Goal: Task Accomplishment & Management: Use online tool/utility

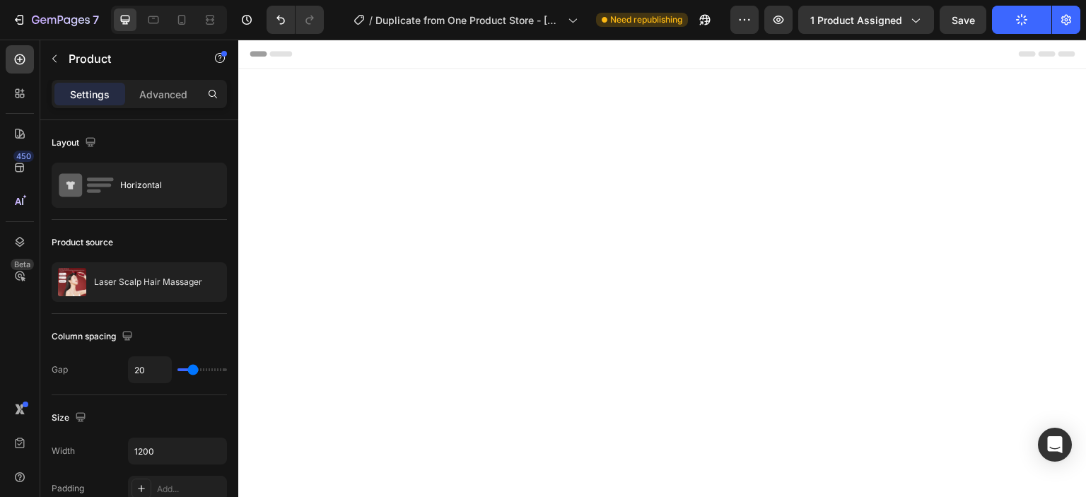
scroll to position [3982, 0]
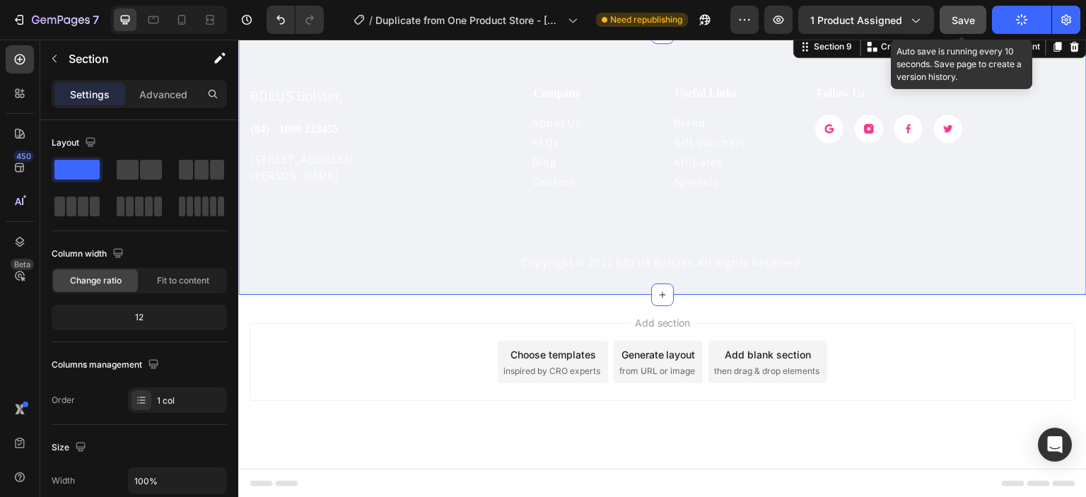
click at [965, 19] on span "Save" at bounding box center [963, 20] width 23 height 12
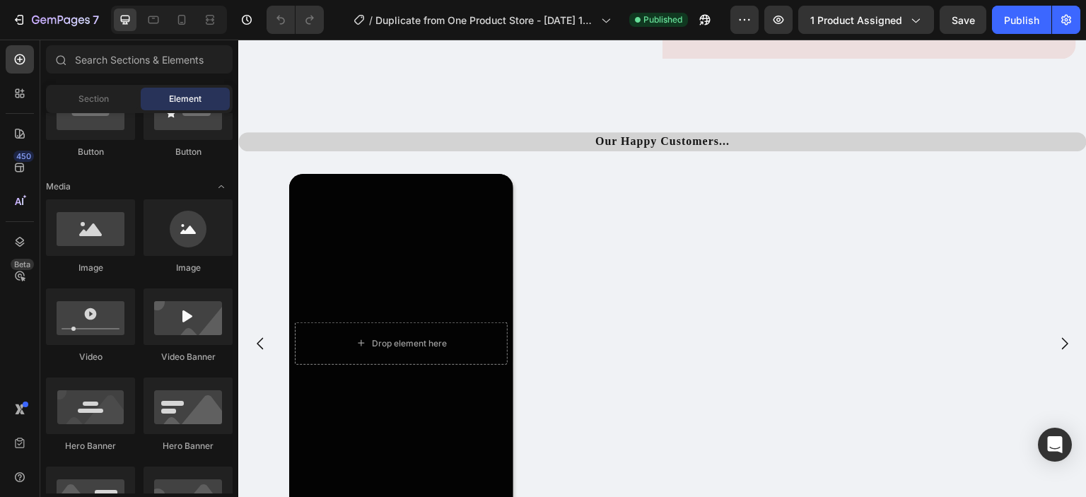
scroll to position [2478, 0]
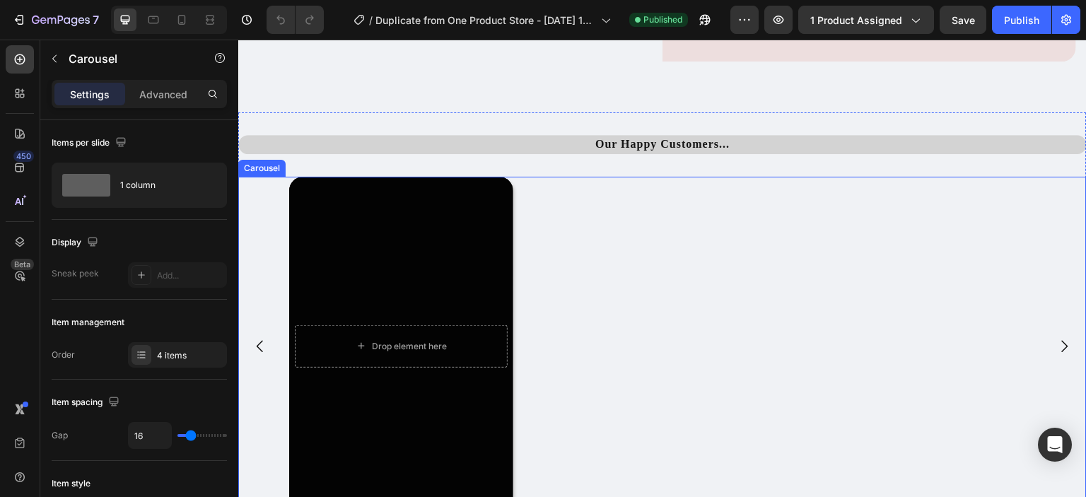
click at [1057, 351] on icon "Carousel Next Arrow" at bounding box center [1065, 346] width 17 height 17
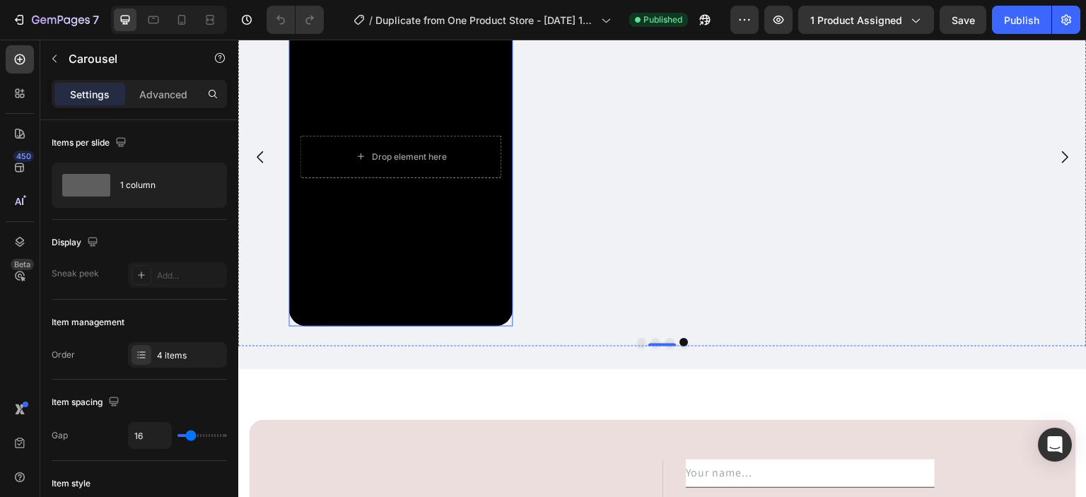
scroll to position [2667, 0]
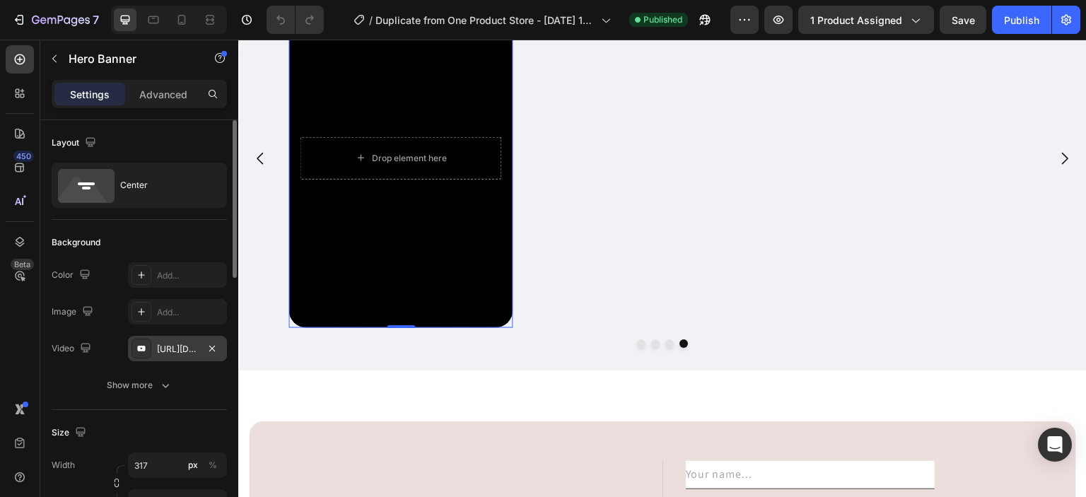
click at [178, 351] on div "[URL][DOMAIN_NAME]" at bounding box center [177, 349] width 41 height 13
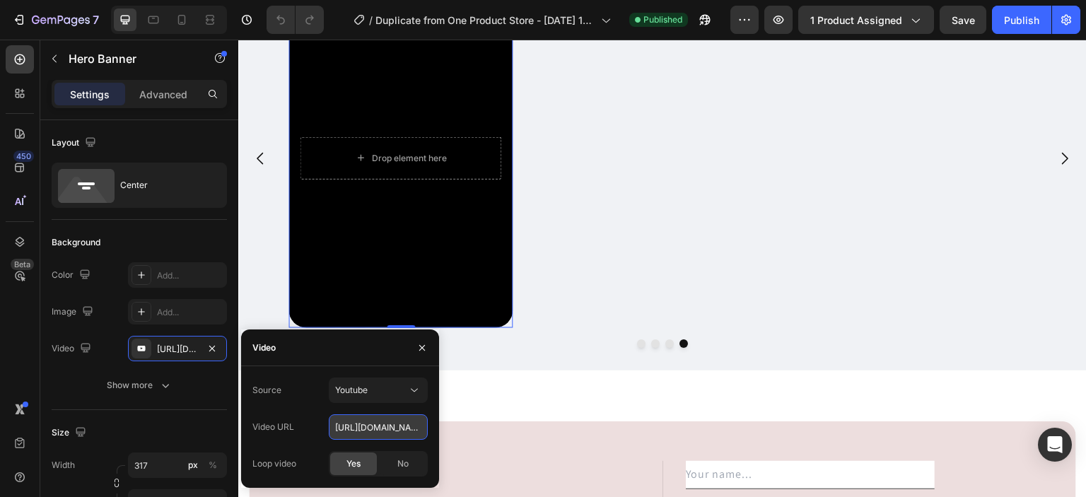
click at [371, 424] on input "[URL][DOMAIN_NAME]" at bounding box center [378, 426] width 99 height 25
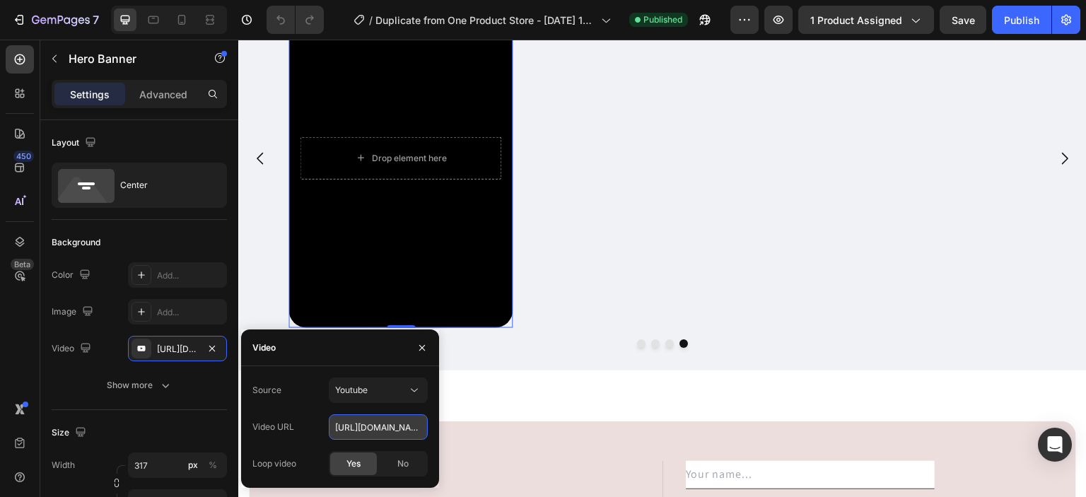
click at [371, 424] on input "[URL][DOMAIN_NAME]" at bounding box center [378, 426] width 99 height 25
paste input "[URL][DOMAIN_NAME]"
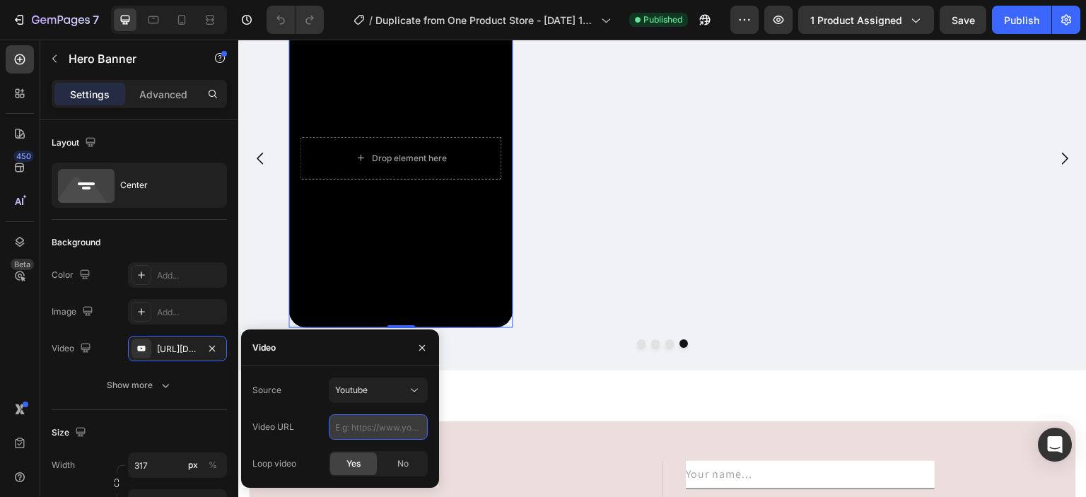
type input "[URL][DOMAIN_NAME]"
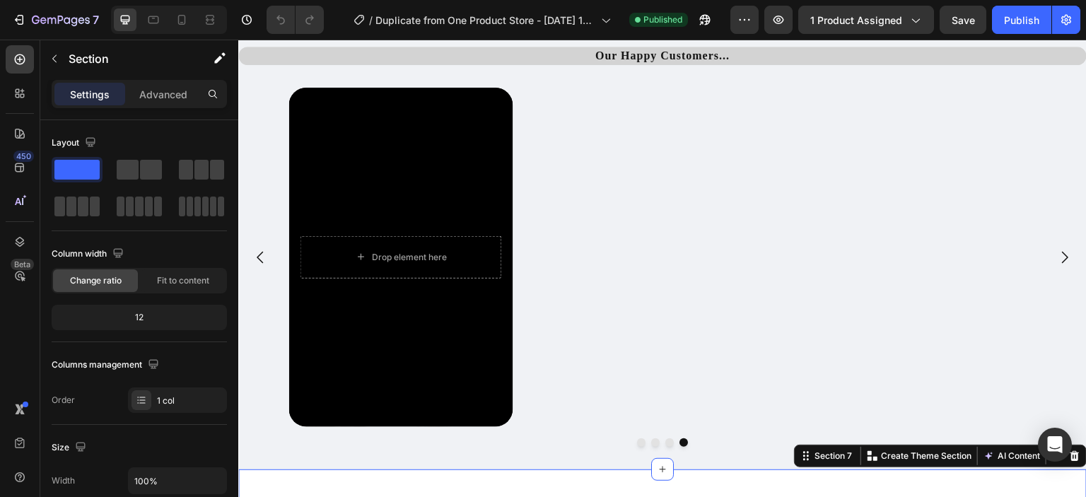
scroll to position [2560, 0]
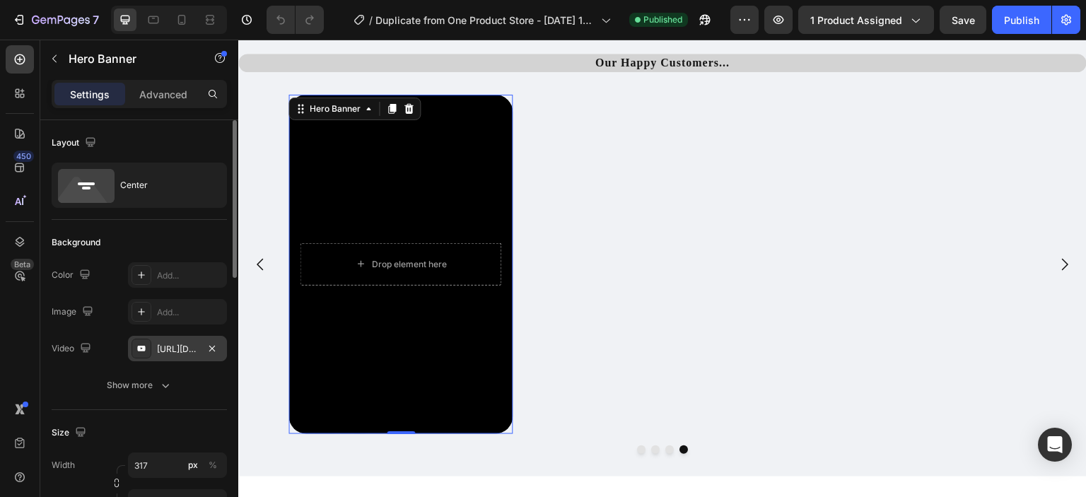
click at [178, 343] on div "[URL][DOMAIN_NAME]" at bounding box center [177, 349] width 41 height 13
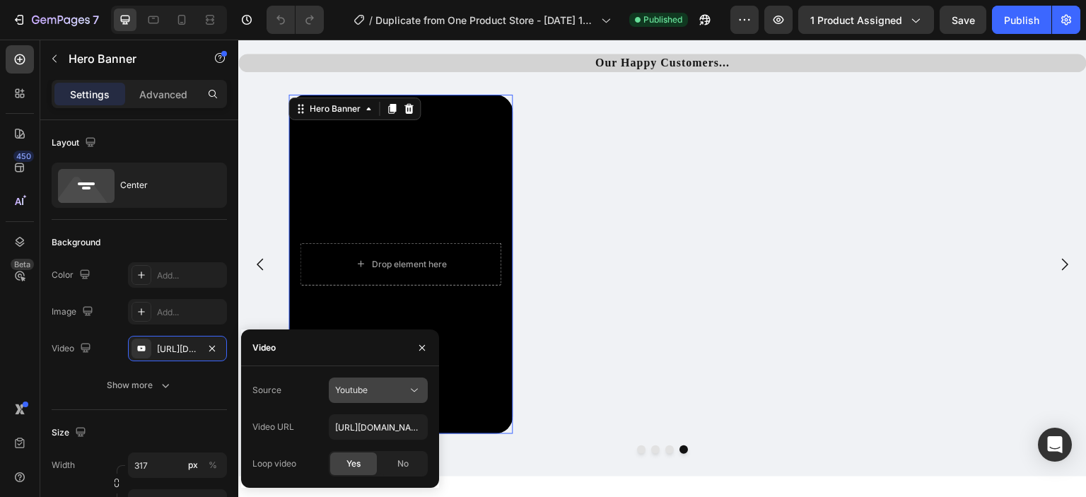
click at [362, 386] on span "Youtube" at bounding box center [351, 390] width 33 height 11
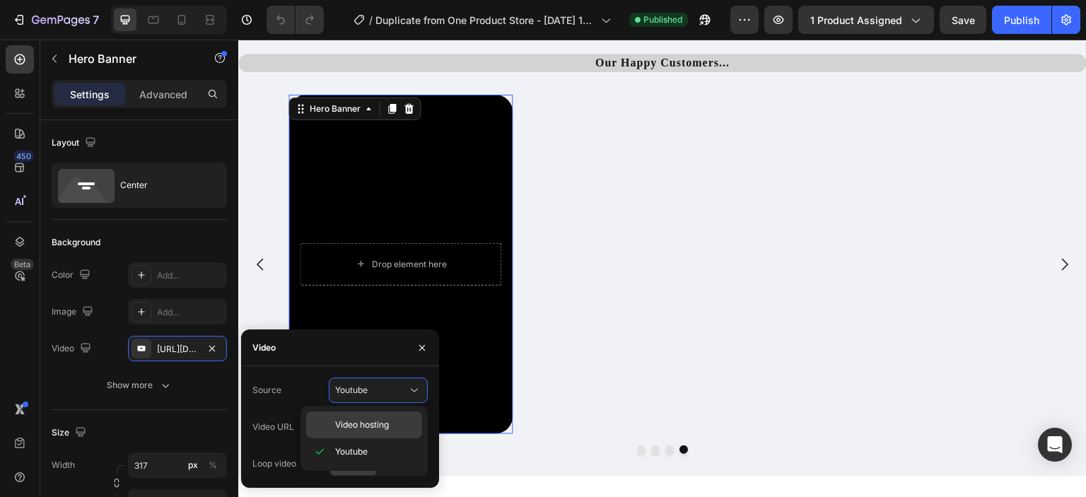
click at [376, 417] on div "Video hosting" at bounding box center [364, 425] width 116 height 27
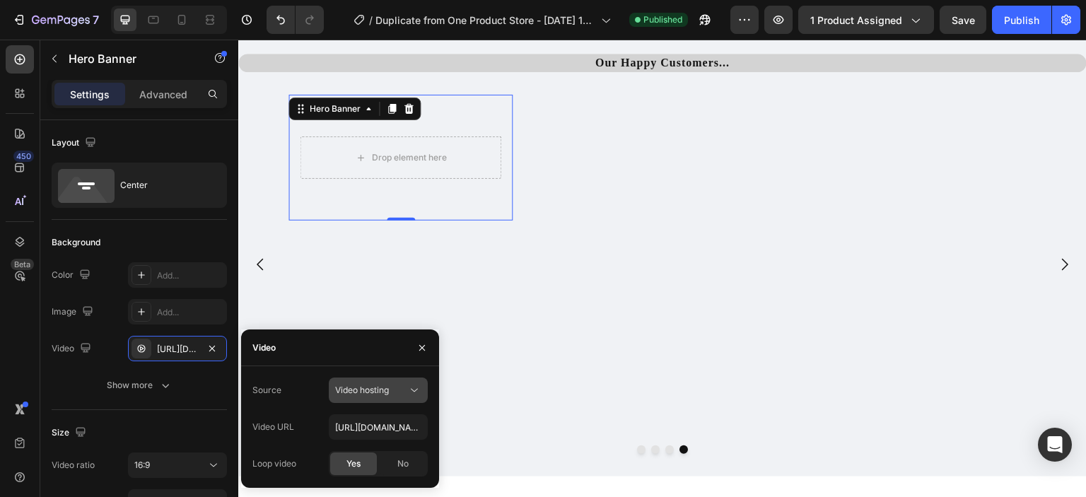
click at [377, 393] on span "Video hosting" at bounding box center [362, 390] width 54 height 11
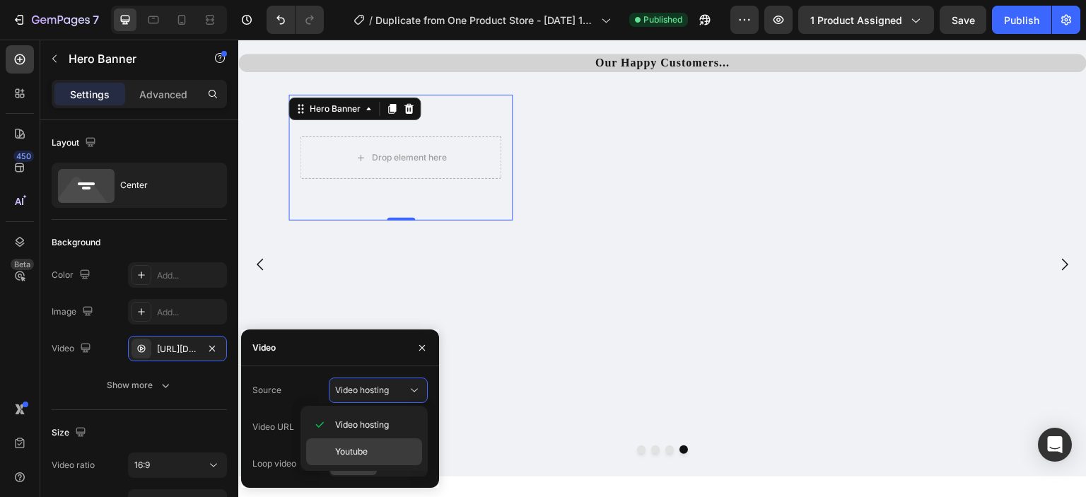
click at [382, 449] on p "Youtube" at bounding box center [375, 452] width 81 height 13
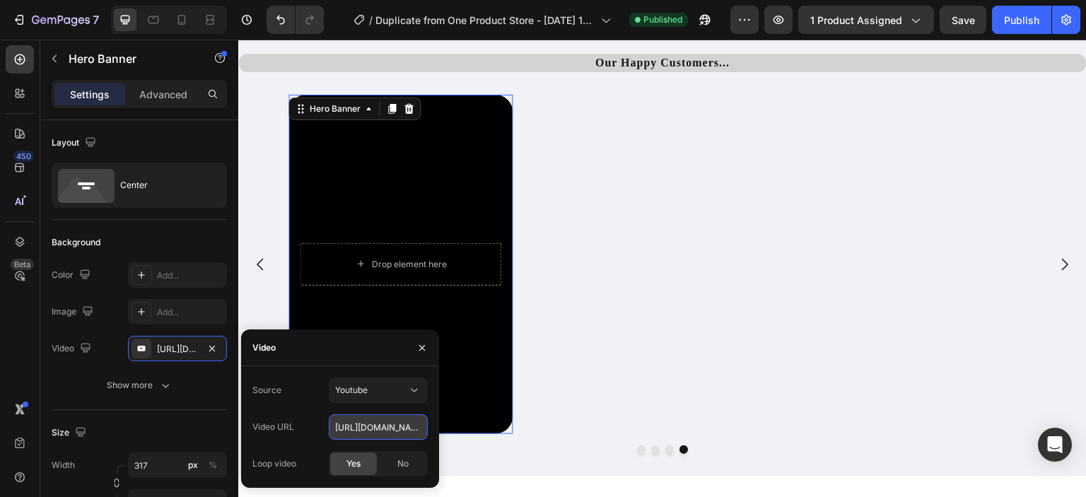
click at [383, 428] on input "[URL][DOMAIN_NAME]" at bounding box center [378, 426] width 99 height 25
paste input "[URL][DOMAIN_NAME]"
type input "[URL][DOMAIN_NAME]"
click at [402, 465] on span "No" at bounding box center [403, 464] width 11 height 13
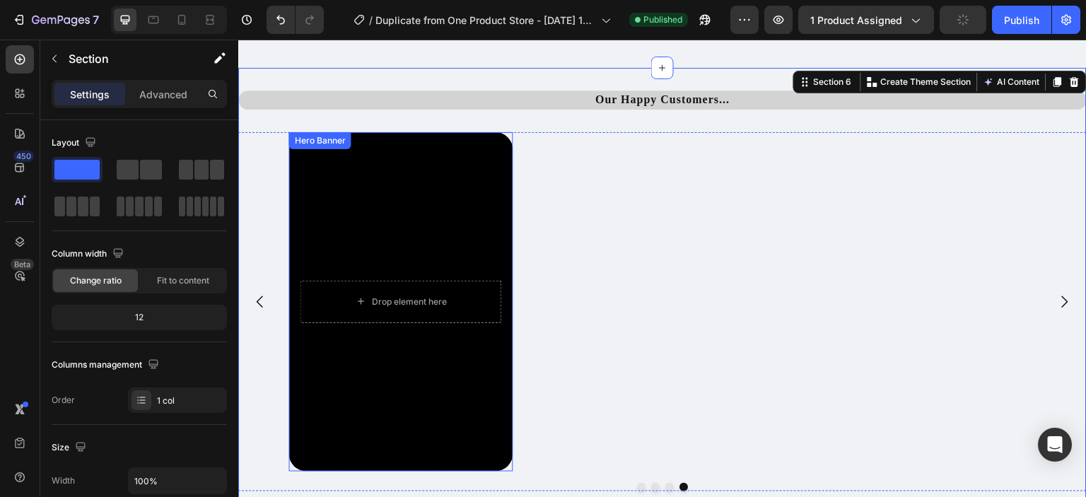
scroll to position [2521, 0]
